Goal: Task Accomplishment & Management: Manage account settings

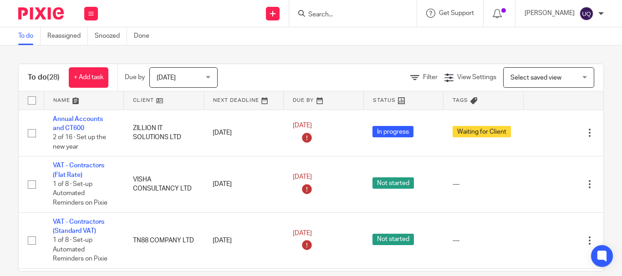
click at [339, 16] on input "Search" at bounding box center [348, 15] width 82 height 8
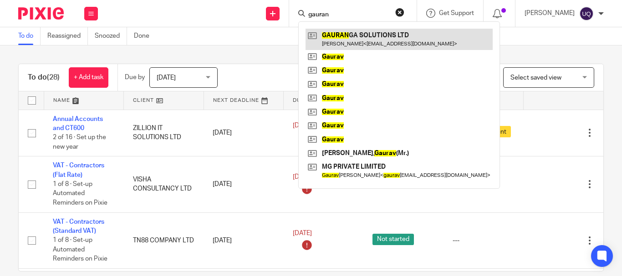
type input "gauran"
click at [355, 38] on link at bounding box center [398, 39] width 187 height 21
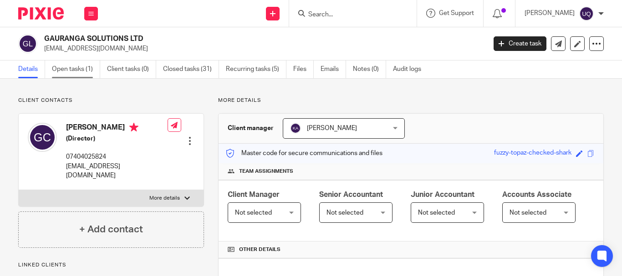
click at [82, 71] on link "Open tasks (1)" at bounding box center [76, 70] width 48 height 18
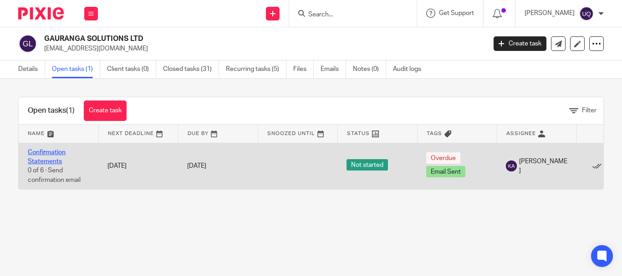
click at [57, 155] on link "Confirmation Statements" at bounding box center [47, 156] width 38 height 15
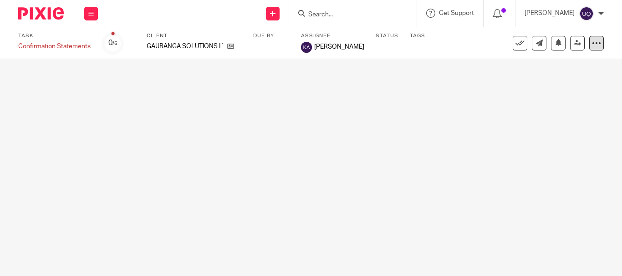
click at [591, 44] on icon at bounding box center [595, 43] width 9 height 9
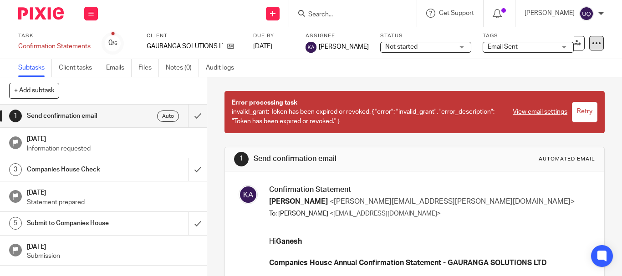
click at [591, 44] on icon at bounding box center [595, 43] width 9 height 9
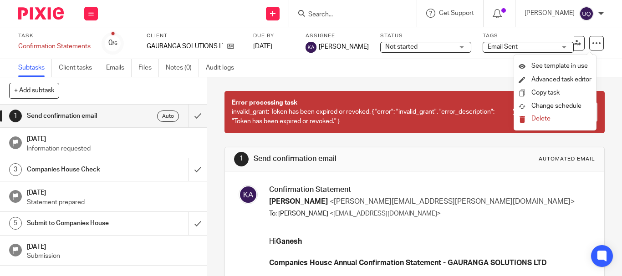
click at [546, 117] on span "Delete" at bounding box center [540, 119] width 19 height 6
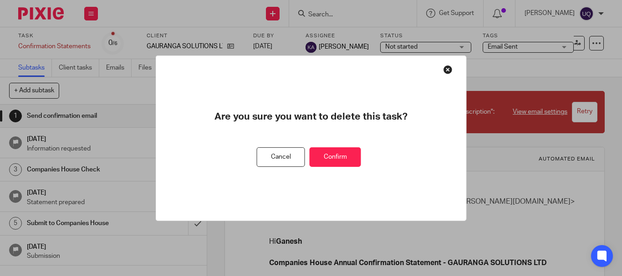
click at [339, 156] on button "Confirm" at bounding box center [334, 157] width 51 height 20
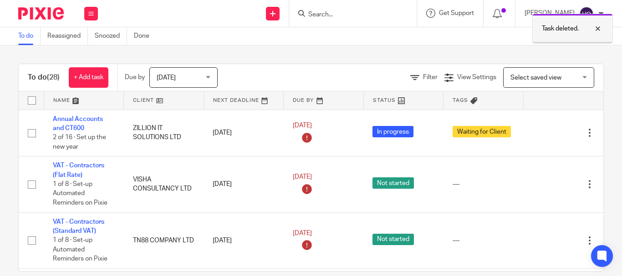
click at [598, 29] on div at bounding box center [590, 28] width 25 height 11
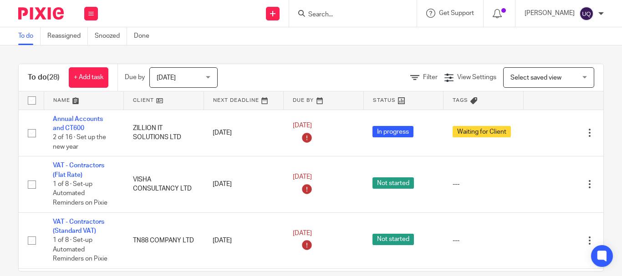
click at [377, 15] on input "Search" at bounding box center [348, 15] width 82 height 8
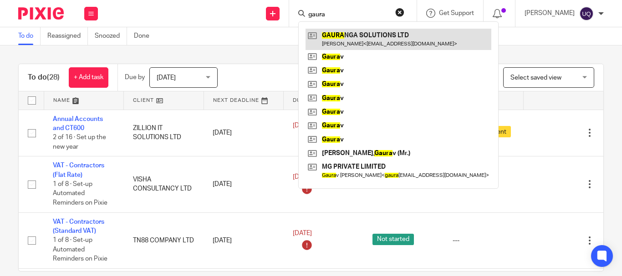
type input "gaura"
click at [373, 36] on link at bounding box center [398, 39] width 186 height 21
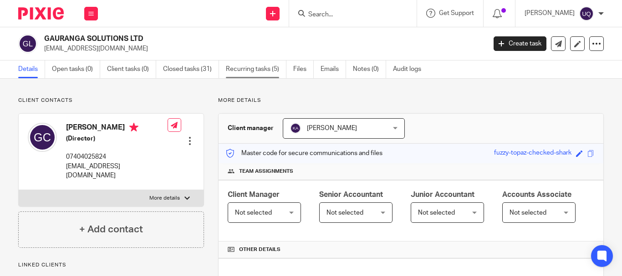
click at [229, 70] on link "Recurring tasks (5)" at bounding box center [256, 70] width 61 height 18
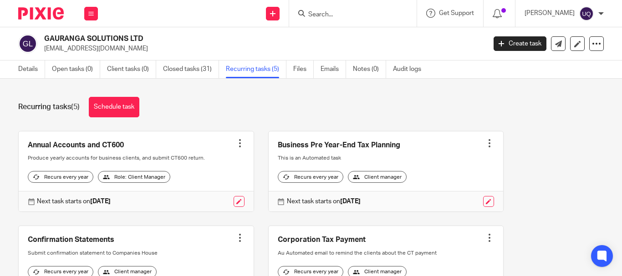
click at [235, 144] on div at bounding box center [239, 143] width 9 height 9
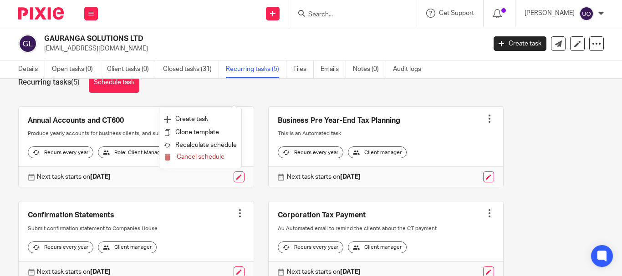
scroll to position [45, 0]
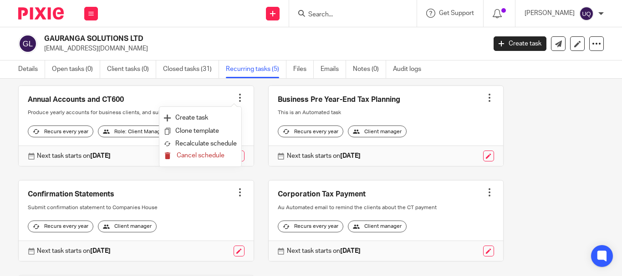
click at [207, 157] on span "Cancel schedule" at bounding box center [201, 155] width 48 height 6
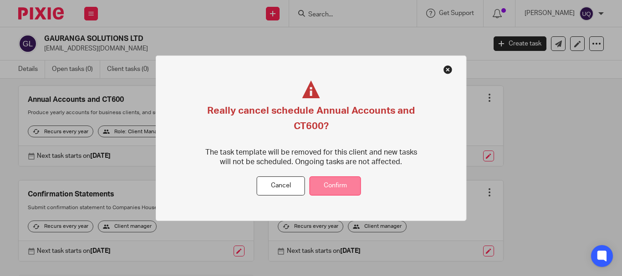
click at [339, 185] on button "Confirm" at bounding box center [334, 187] width 51 height 20
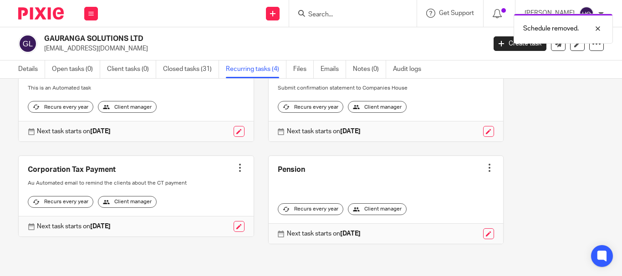
scroll to position [32, 0]
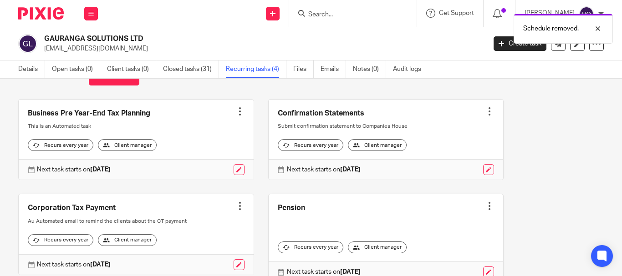
click at [235, 109] on div at bounding box center [239, 111] width 9 height 9
click at [214, 164] on button "Cancel schedule" at bounding box center [200, 170] width 73 height 12
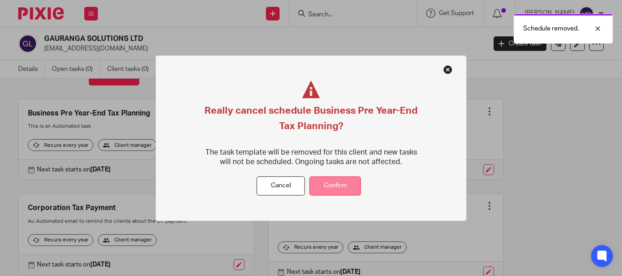
click at [323, 179] on button "Confirm" at bounding box center [334, 187] width 51 height 20
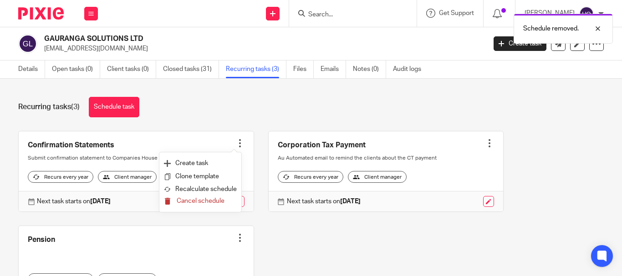
click at [217, 199] on span "Cancel schedule" at bounding box center [201, 201] width 48 height 6
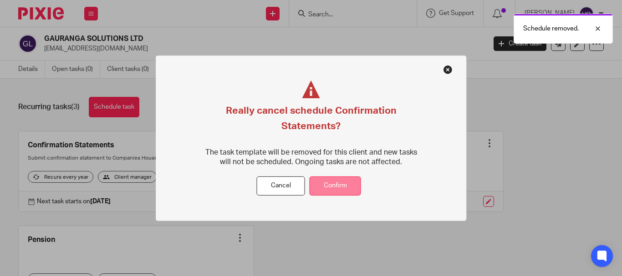
click at [329, 185] on button "Confirm" at bounding box center [334, 187] width 51 height 20
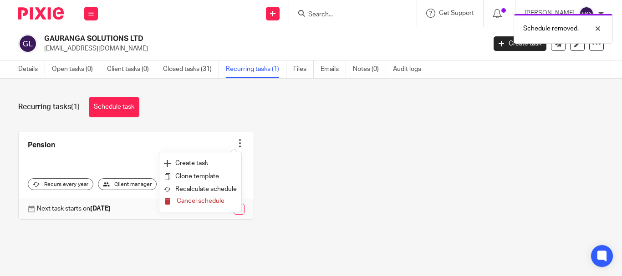
click at [205, 199] on span "Cancel schedule" at bounding box center [201, 201] width 48 height 6
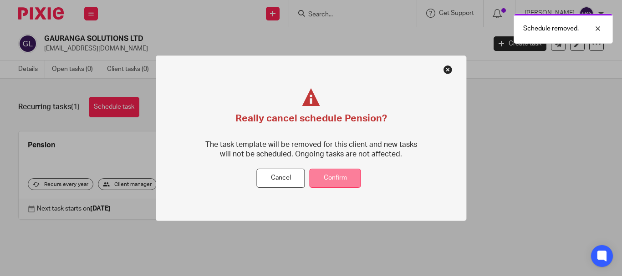
click at [328, 179] on button "Confirm" at bounding box center [334, 179] width 51 height 20
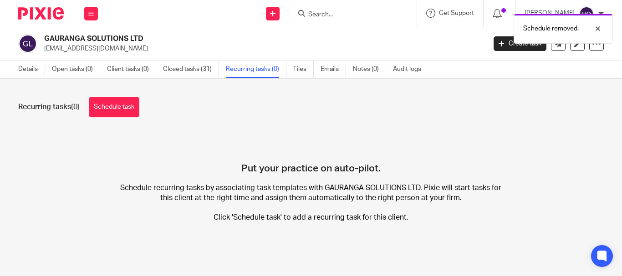
click at [207, 71] on link "Closed tasks (31)" at bounding box center [191, 70] width 56 height 18
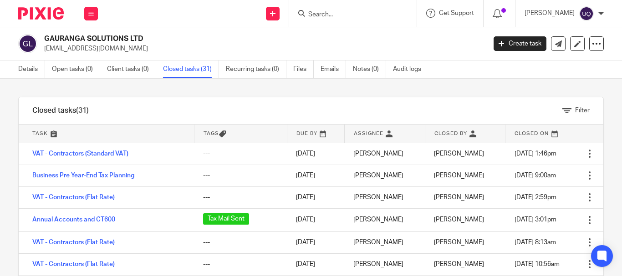
click at [132, 73] on link "Client tasks (0)" at bounding box center [131, 70] width 49 height 18
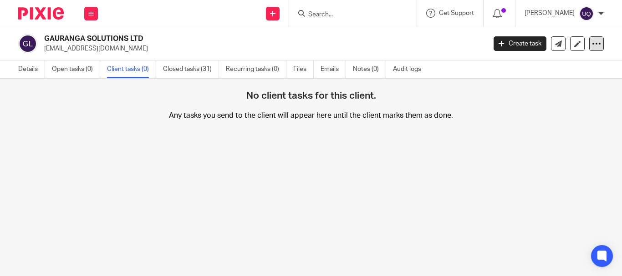
click at [591, 44] on icon at bounding box center [595, 43] width 9 height 9
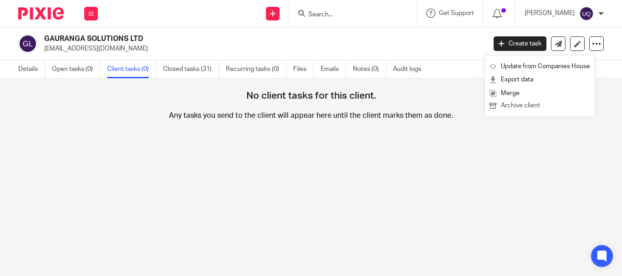
click at [521, 109] on button "Archive client" at bounding box center [539, 106] width 101 height 12
